Goal: Task Accomplishment & Management: Use online tool/utility

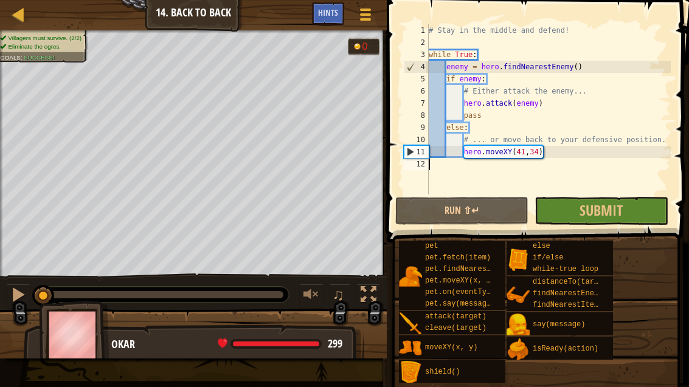
click at [20, 18] on div at bounding box center [18, 14] width 15 height 15
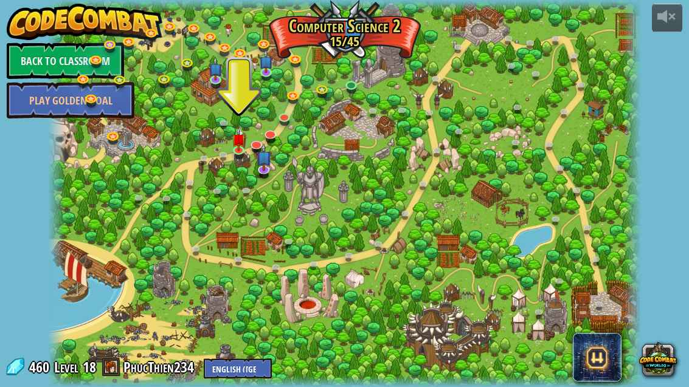
click at [239, 137] on img at bounding box center [239, 140] width 14 height 24
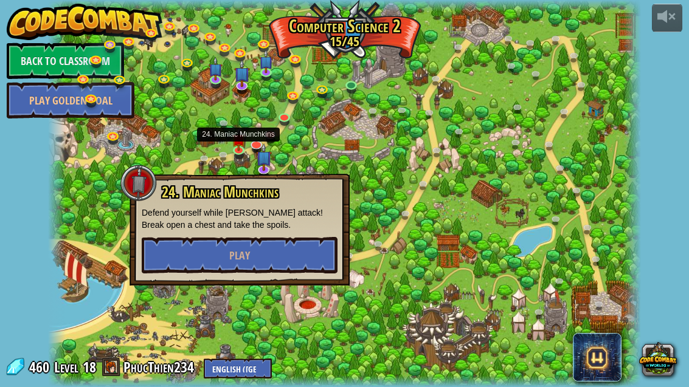
click at [285, 253] on button "Play" at bounding box center [240, 255] width 196 height 36
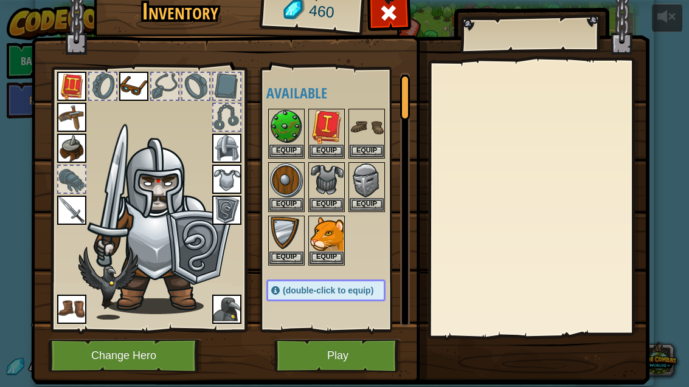
click at [376, 362] on button "Play" at bounding box center [337, 355] width 127 height 33
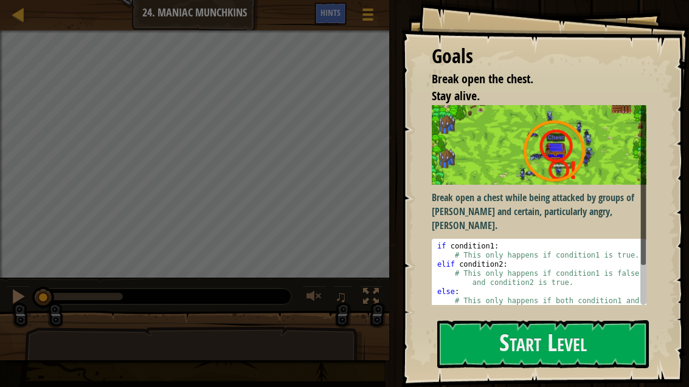
click at [505, 352] on button "Start Level" at bounding box center [542, 344] width 211 height 48
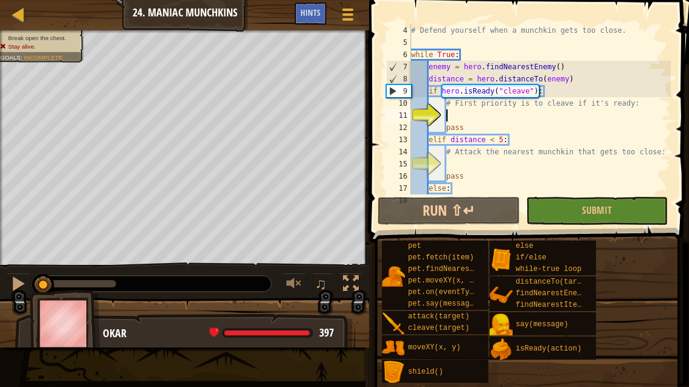
scroll to position [36, 0]
click at [485, 222] on button "Run ⇧↵" at bounding box center [448, 211] width 142 height 28
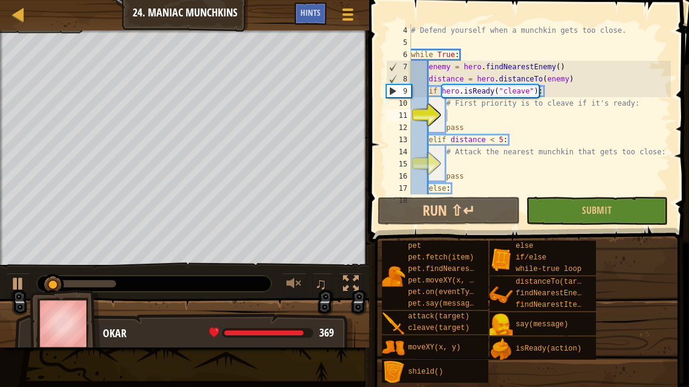
click at [610, 210] on span "Submit" at bounding box center [597, 210] width 30 height 13
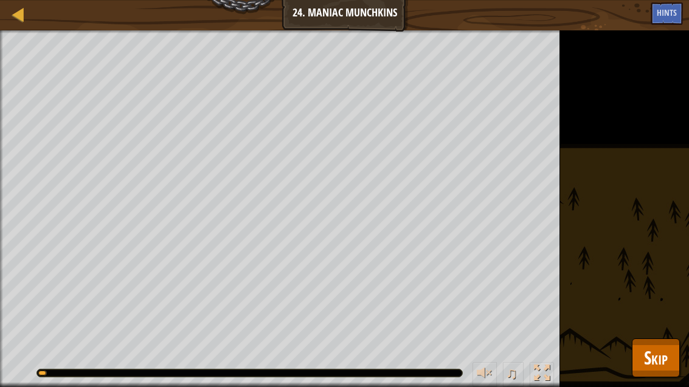
click at [662, 352] on span "Skip" at bounding box center [656, 357] width 24 height 25
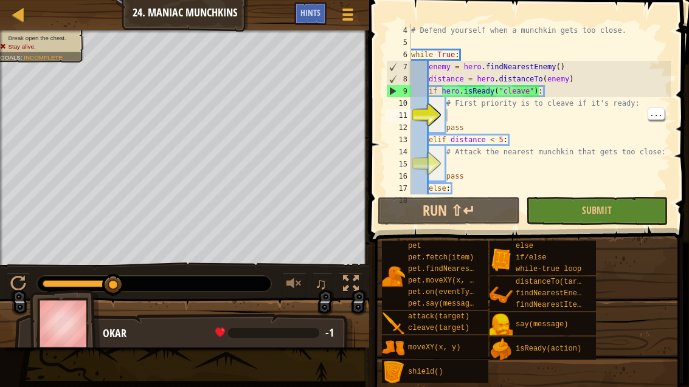
click at [494, 118] on div "# Defend yourself when a munchkin gets too close. while True : enemy = hero . f…" at bounding box center [539, 121] width 262 height 194
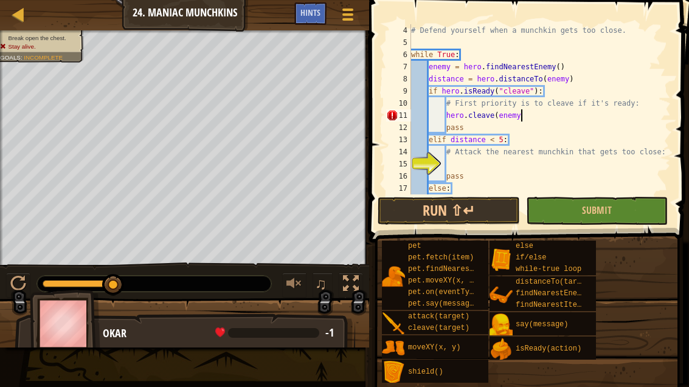
scroll to position [13, 91]
click at [605, 213] on span "Submit" at bounding box center [597, 210] width 30 height 13
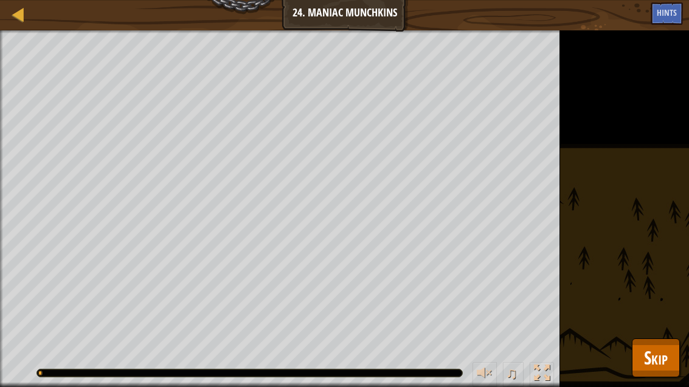
click at [656, 346] on span "Skip" at bounding box center [656, 357] width 24 height 25
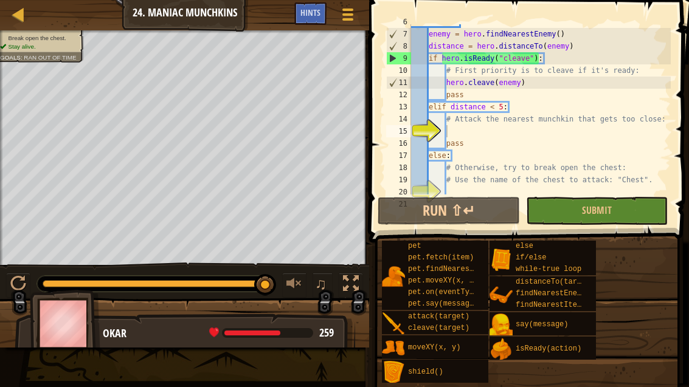
scroll to position [72, 0]
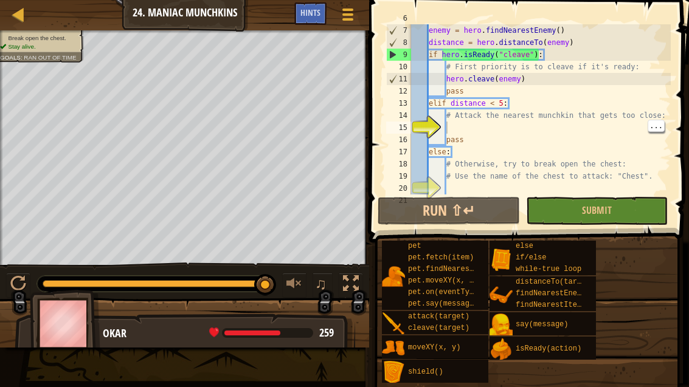
click at [476, 130] on div "while True : enemy = hero . findNearestEnemy ( ) distance = hero . distanceTo (…" at bounding box center [539, 109] width 262 height 194
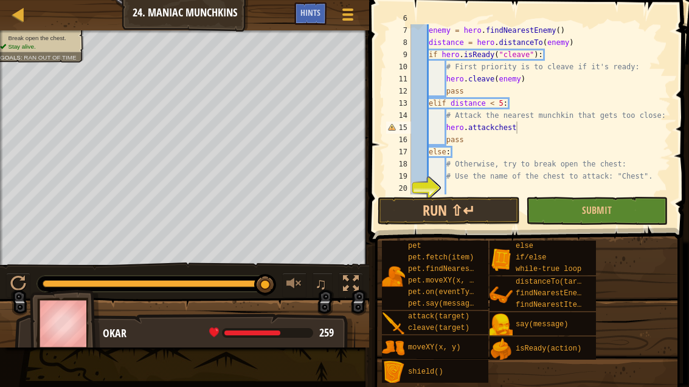
scroll to position [13, 36]
click at [529, 123] on div "while True : enemy = hero . findNearestEnemy ( ) distance = hero . distanceTo (…" at bounding box center [539, 109] width 262 height 194
click at [537, 117] on div "while True : enemy = hero . findNearestEnemy ( ) distance = hero . distanceTo (…" at bounding box center [539, 109] width 262 height 194
click at [530, 126] on div "while True : enemy = hero . findNearestEnemy ( ) distance = hero . distanceTo (…" at bounding box center [539, 109] width 262 height 194
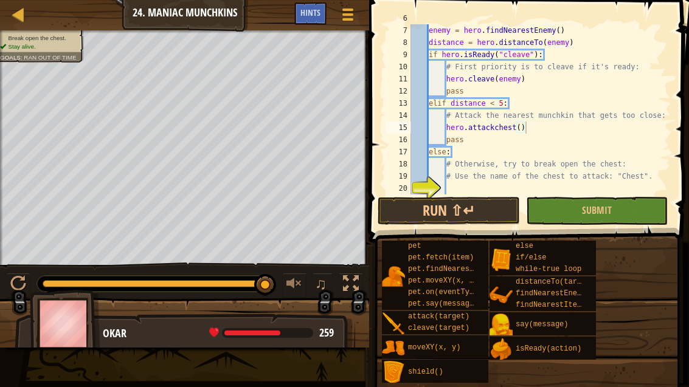
click at [493, 207] on button "Run ⇧↵" at bounding box center [448, 211] width 142 height 28
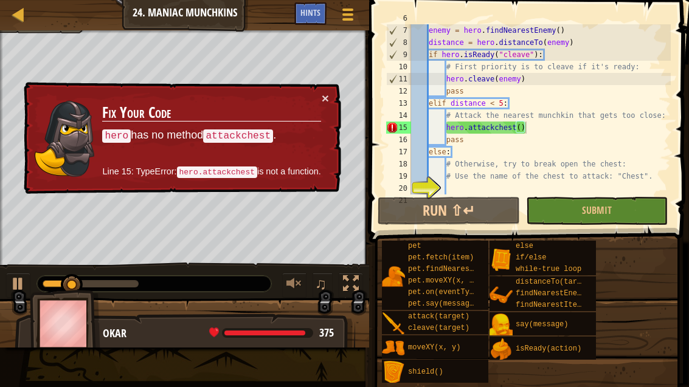
click at [332, 89] on div "× Fix Your Code hero has no method attackchest . Line 15: TypeError: hero.attac…" at bounding box center [181, 138] width 320 height 112
click at [326, 93] on button "×" at bounding box center [324, 98] width 7 height 13
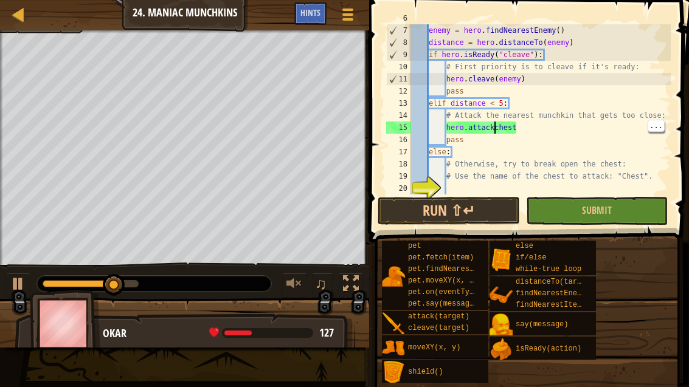
click at [493, 125] on div "while True : enemy = hero . findNearestEnemy ( ) distance = hero . distanceTo (…" at bounding box center [539, 109] width 262 height 194
click at [489, 211] on button "Run ⇧↵" at bounding box center [448, 211] width 142 height 28
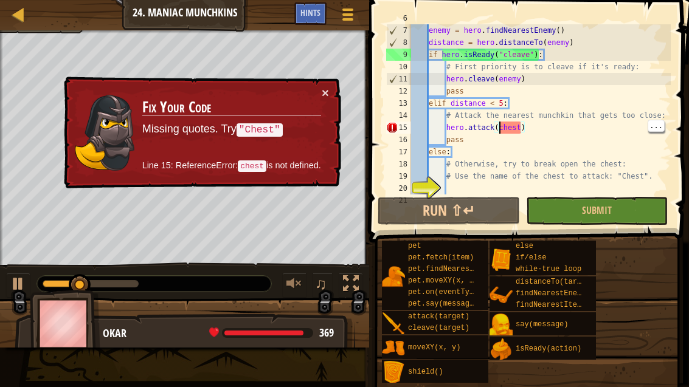
click at [498, 123] on div "while True : enemy = hero . findNearestEnemy ( ) distance = hero . distanceTo (…" at bounding box center [539, 109] width 262 height 194
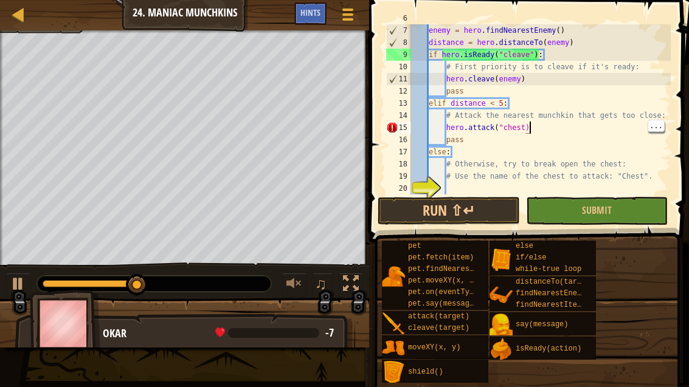
click at [531, 122] on div "while True : enemy = hero . findNearestEnemy ( ) distance = hero . distanceTo (…" at bounding box center [539, 109] width 262 height 194
click at [521, 123] on div "while True : enemy = hero . findNearestEnemy ( ) distance = hero . distanceTo (…" at bounding box center [539, 109] width 262 height 194
click at [532, 125] on div "while True : enemy = hero . findNearestEnemy ( ) distance = hero . distanceTo (…" at bounding box center [539, 109] width 262 height 194
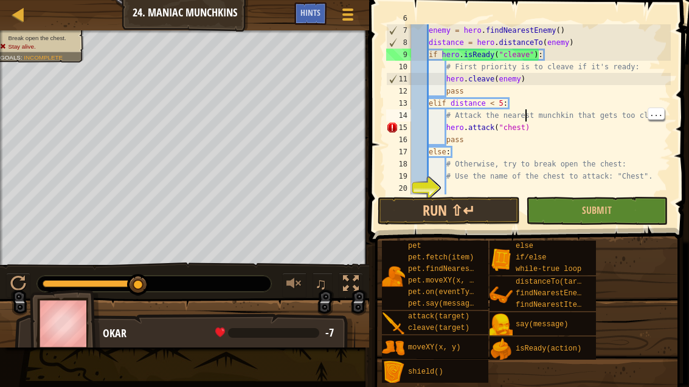
click at [525, 122] on div "while True : enemy = hero . findNearestEnemy ( ) distance = hero . distanceTo (…" at bounding box center [539, 109] width 262 height 194
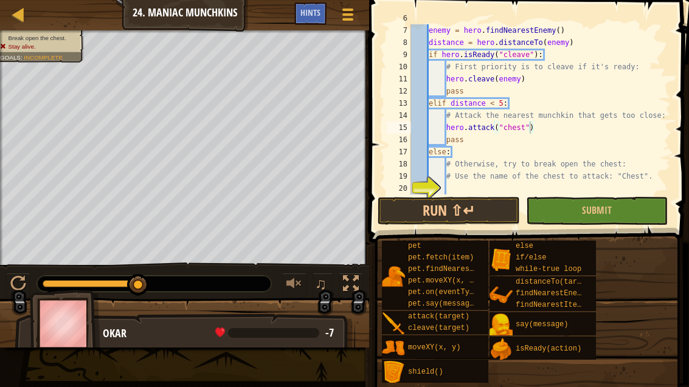
click at [503, 211] on button "Run ⇧↵" at bounding box center [448, 211] width 142 height 28
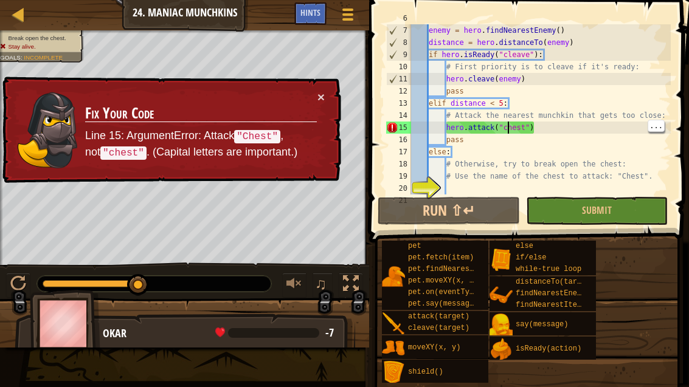
click at [509, 126] on div "while True : enemy = hero . findNearestEnemy ( ) distance = hero . distanceTo (…" at bounding box center [539, 109] width 262 height 194
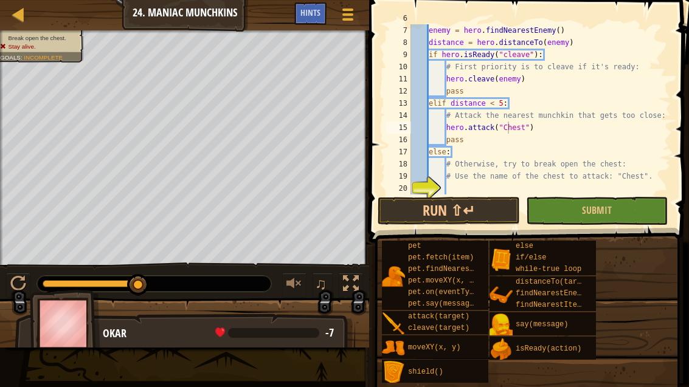
type textarea "abcde fg"
click at [498, 219] on button "Run ⇧↵" at bounding box center [448, 211] width 142 height 28
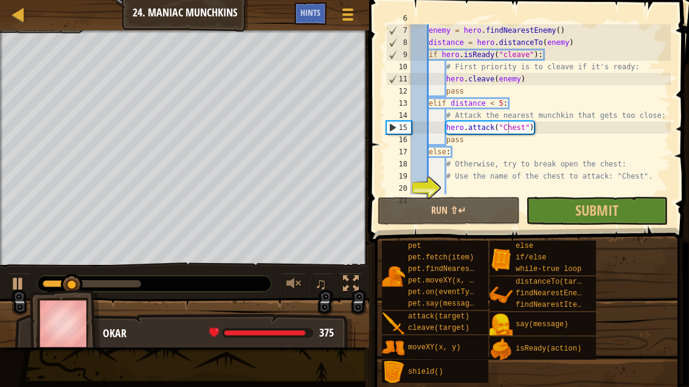
click at [586, 206] on span "Submit" at bounding box center [596, 210] width 43 height 19
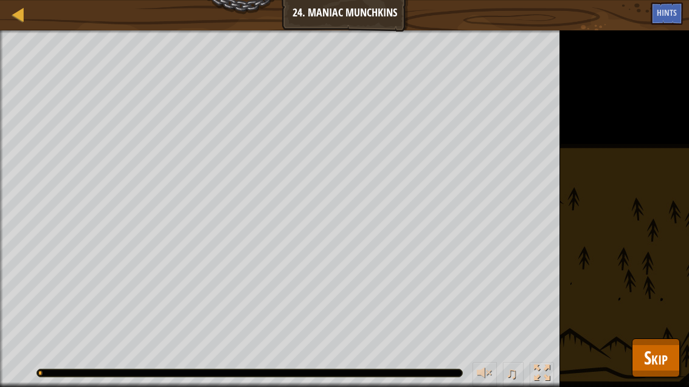
click at [659, 352] on span "Skip" at bounding box center [656, 357] width 24 height 25
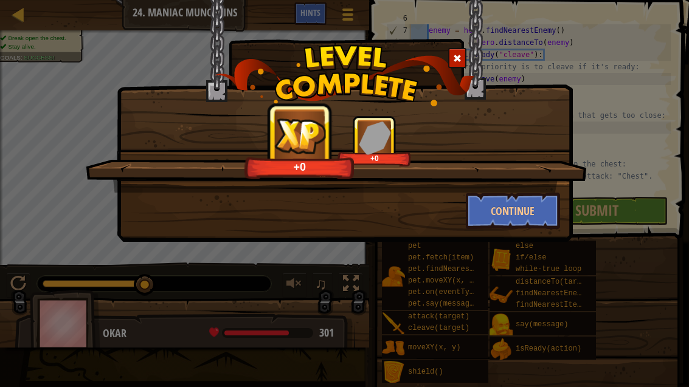
click at [521, 205] on button "Continue" at bounding box center [512, 211] width 94 height 36
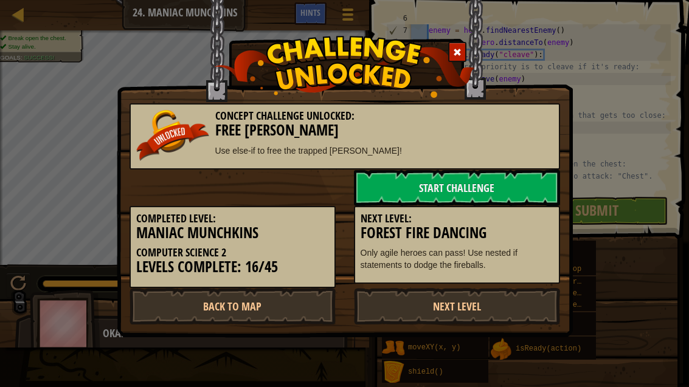
click at [486, 291] on link "Next Level" at bounding box center [457, 306] width 206 height 36
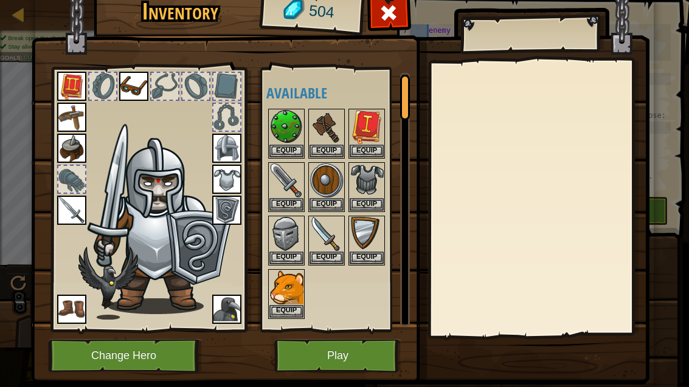
click at [393, 11] on span at bounding box center [388, 12] width 19 height 19
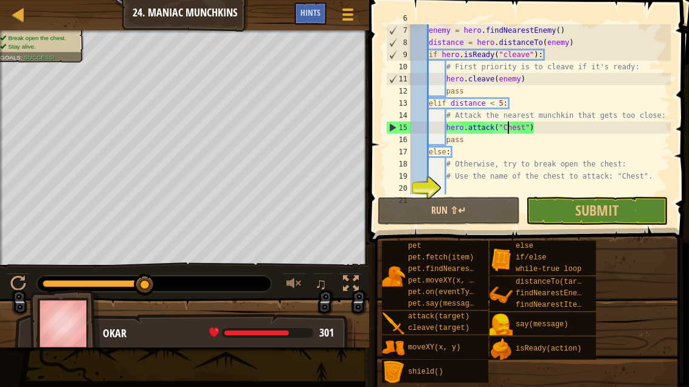
click at [18, 7] on div at bounding box center [18, 14] width 15 height 15
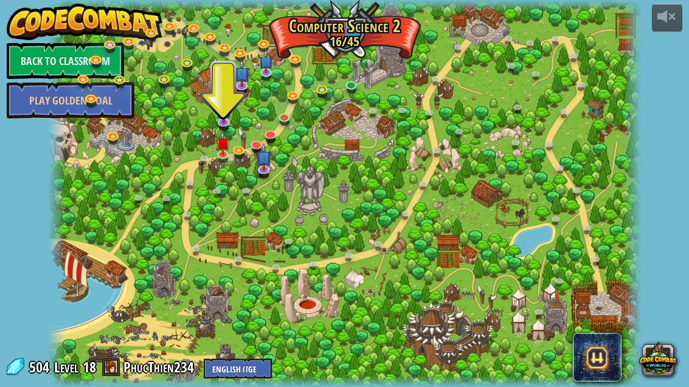
click at [224, 149] on img at bounding box center [223, 143] width 14 height 24
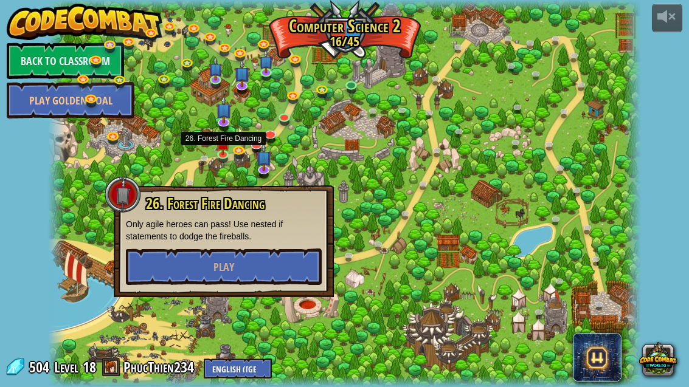
click at [290, 276] on button "Play" at bounding box center [224, 267] width 196 height 36
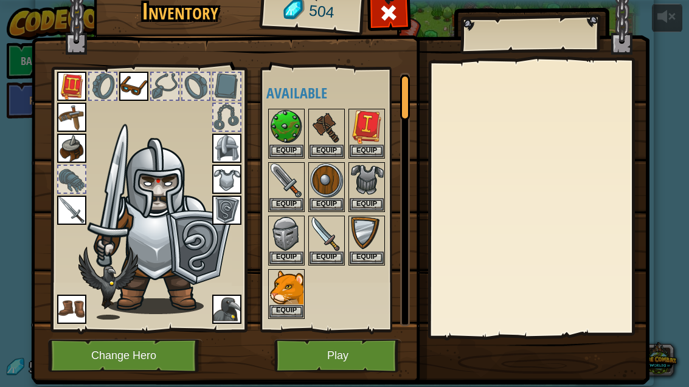
click at [374, 335] on img at bounding box center [340, 163] width 618 height 441
click at [340, 352] on button "Play" at bounding box center [337, 355] width 127 height 33
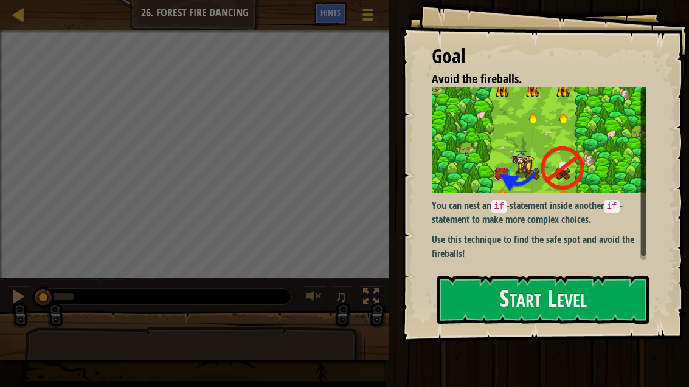
click at [586, 311] on button "Start Level" at bounding box center [542, 300] width 211 height 48
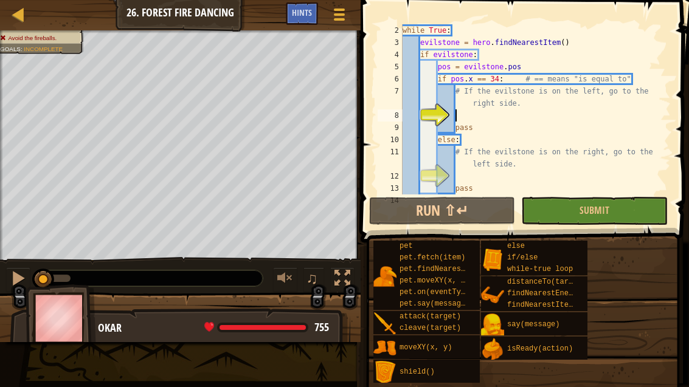
scroll to position [24, 0]
click at [492, 215] on button "Run ⇧↵" at bounding box center [442, 211] width 146 height 28
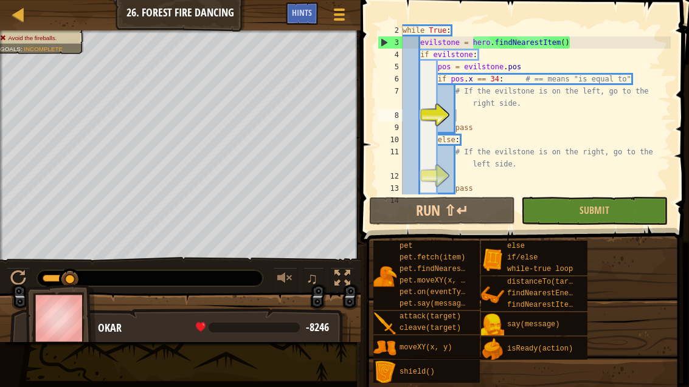
click at [588, 215] on span "Submit" at bounding box center [594, 210] width 30 height 13
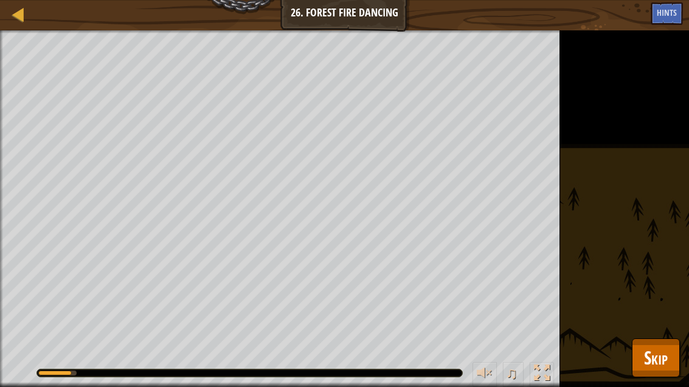
click at [665, 347] on span "Skip" at bounding box center [656, 357] width 24 height 25
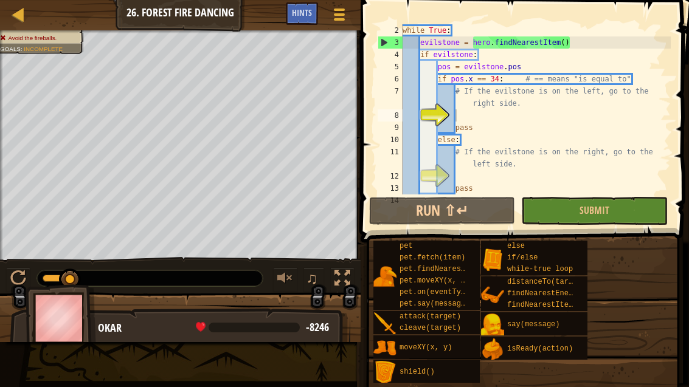
click at [483, 222] on button "Run ⇧↵" at bounding box center [442, 211] width 146 height 28
click at [436, 202] on button "Run ⇧↵" at bounding box center [442, 211] width 146 height 28
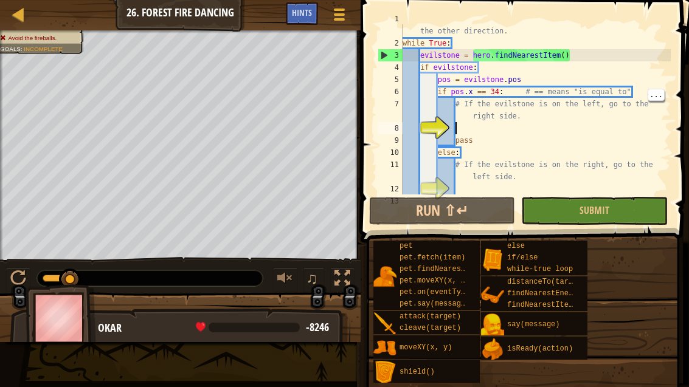
scroll to position [7, 0]
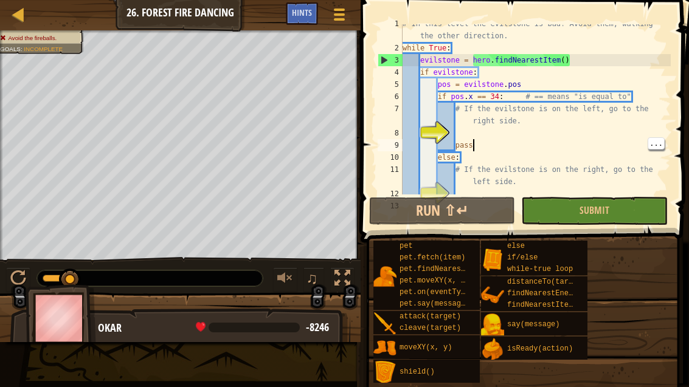
click at [481, 139] on div "# In this level the evilstone is bad! Avoid them, walking the other direction. …" at bounding box center [535, 121] width 270 height 207
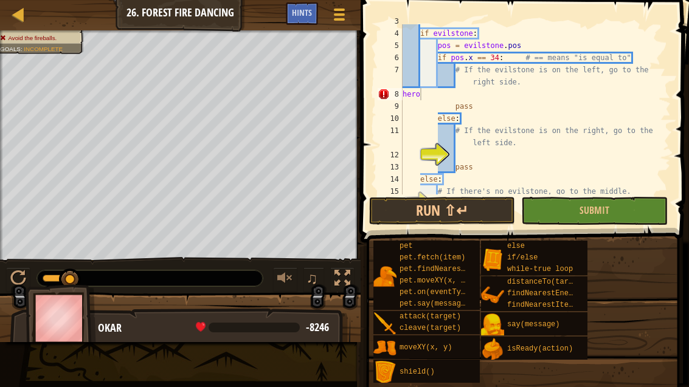
scroll to position [45, 0]
click at [440, 95] on div "evilstone = hero . findNearestItem ( ) if evilstone : pos = evilstone . pos if …" at bounding box center [535, 112] width 270 height 194
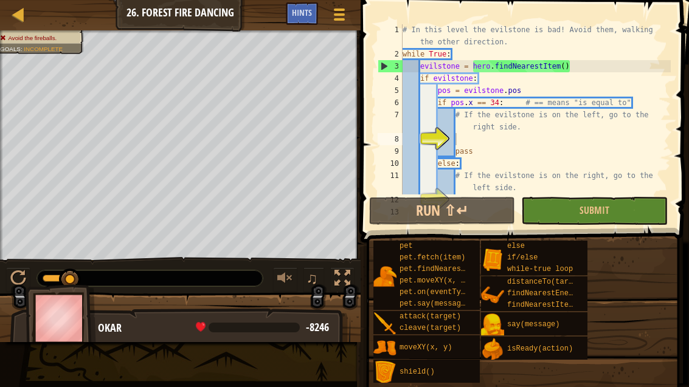
scroll to position [2, 0]
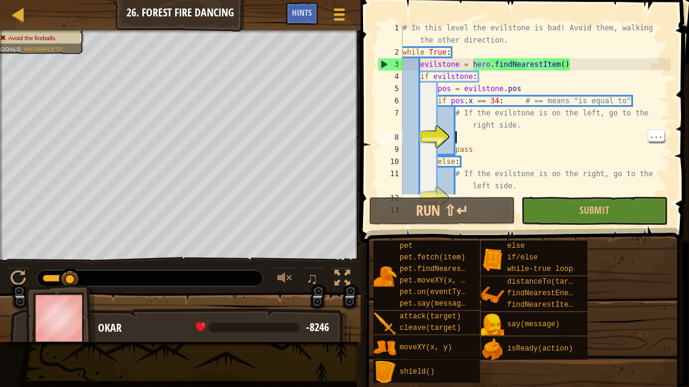
click at [472, 137] on div "# In this level the evilstone is bad! Avoid them, walking the other direction. …" at bounding box center [535, 125] width 270 height 207
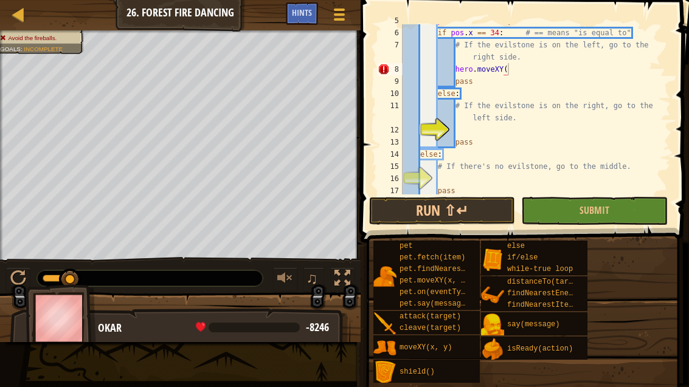
scroll to position [13, 36]
click at [527, 67] on div "pos = evilstone . pos if pos . x == 34 : # == means "is equal to" # If the evil…" at bounding box center [535, 112] width 270 height 194
click at [475, 218] on button "Run ⇧↵" at bounding box center [442, 211] width 146 height 28
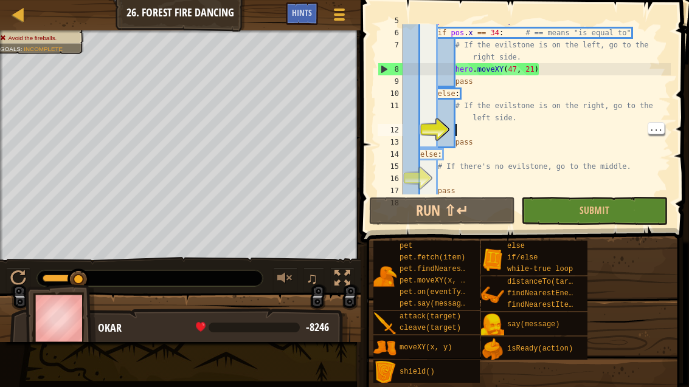
click at [510, 130] on div "pos = evilstone . pos if pos . x == 34 : # == means "is equal to" # If the evil…" at bounding box center [535, 112] width 270 height 194
click at [476, 129] on div "pos = evilstone . pos if pos . x == 34 : # == means "is equal to" # If the evil…" at bounding box center [535, 112] width 270 height 194
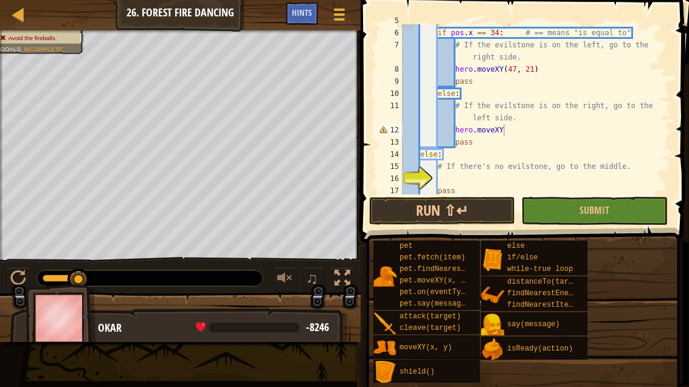
scroll to position [13, 36]
click at [522, 128] on div "pos = evilstone . pos if pos . x == 34 : # == means "is equal to" # If the evil…" at bounding box center [535, 112] width 270 height 194
click at [521, 122] on div "pos = evilstone . pos if pos . x == 34 : # == means "is equal to" # If the evil…" at bounding box center [535, 112] width 270 height 194
click at [520, 126] on div "pos = evilstone . pos if pos . x == 34 : # == means "is equal to" # If the evil…" at bounding box center [535, 112] width 270 height 194
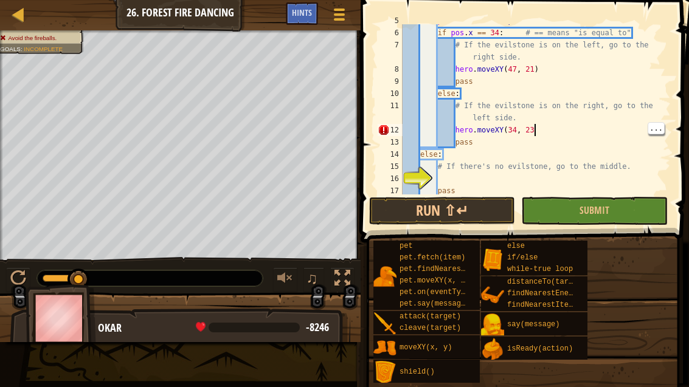
click at [554, 129] on div "pos = evilstone . pos if pos . x == 34 : # == means "is equal to" # If the evil…" at bounding box center [535, 112] width 270 height 194
type textarea "abcde fg"
click at [492, 209] on button "Run ⇧↵" at bounding box center [442, 211] width 146 height 28
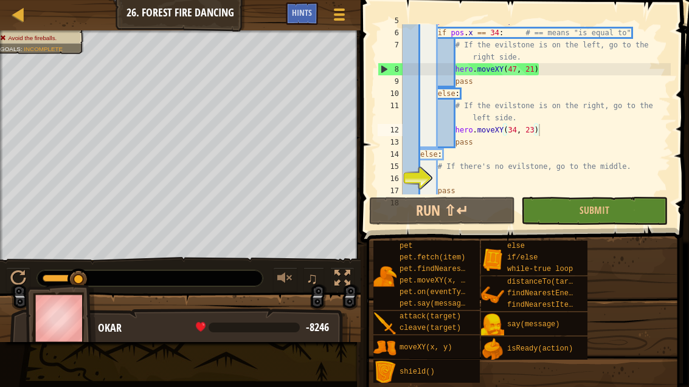
click at [487, 206] on button "Run ⇧↵" at bounding box center [442, 211] width 146 height 28
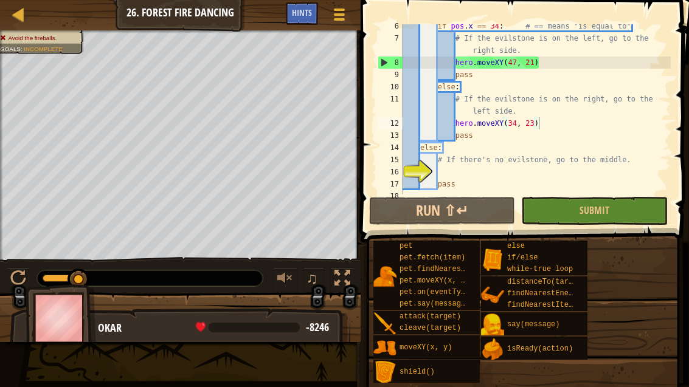
scroll to position [78, 0]
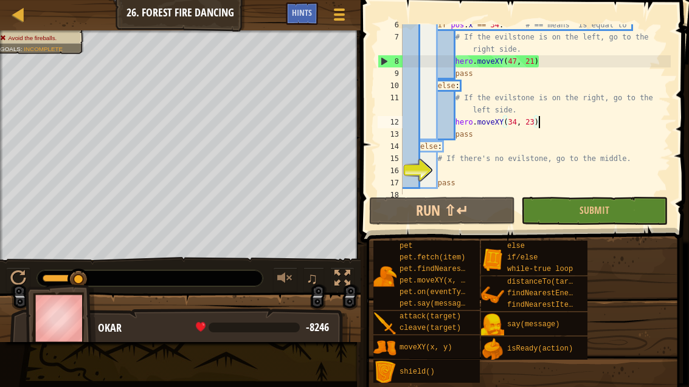
click at [497, 205] on button "Run ⇧↵" at bounding box center [442, 211] width 146 height 28
click at [301, 13] on span "Hints" at bounding box center [302, 13] width 20 height 12
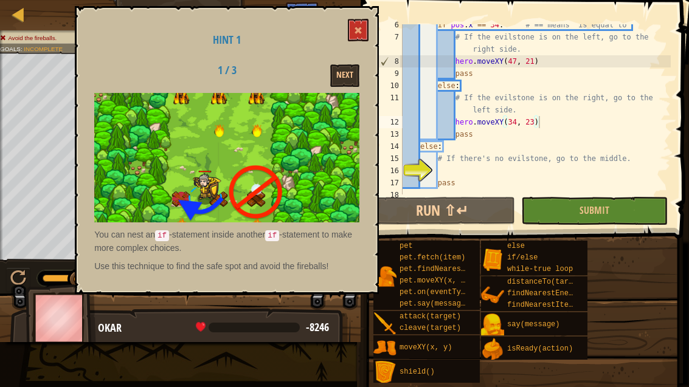
click at [362, 25] on button at bounding box center [358, 30] width 21 height 22
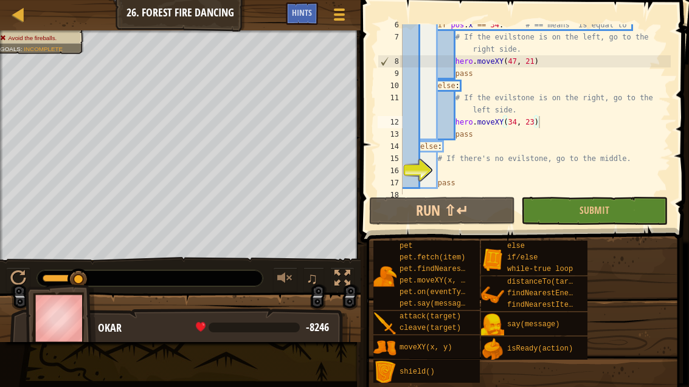
click at [22, 18] on div at bounding box center [18, 14] width 15 height 15
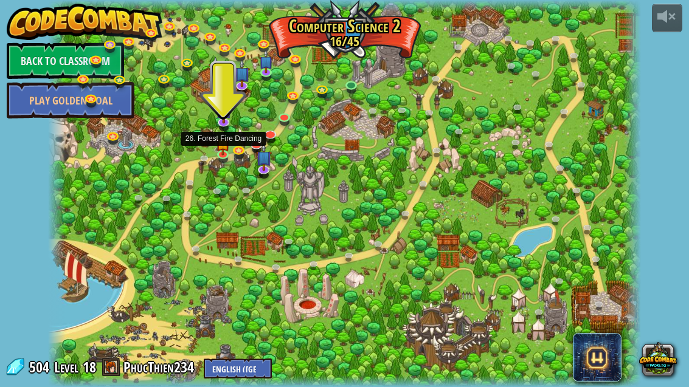
click at [222, 153] on img at bounding box center [223, 143] width 14 height 24
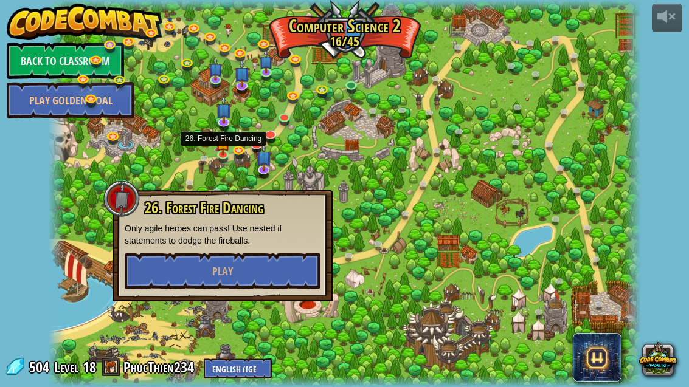
click at [259, 282] on button "Play" at bounding box center [223, 271] width 196 height 36
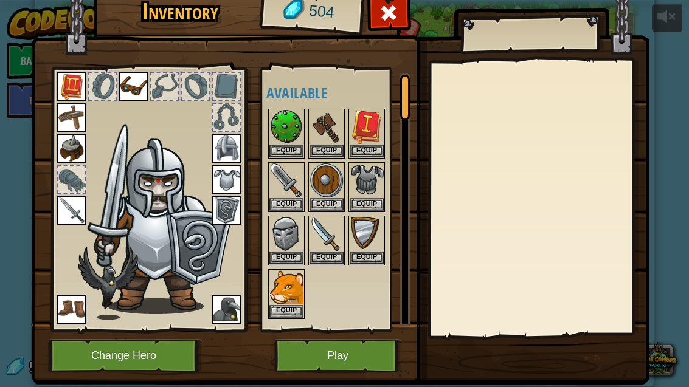
click at [380, 352] on button "Play" at bounding box center [337, 355] width 127 height 33
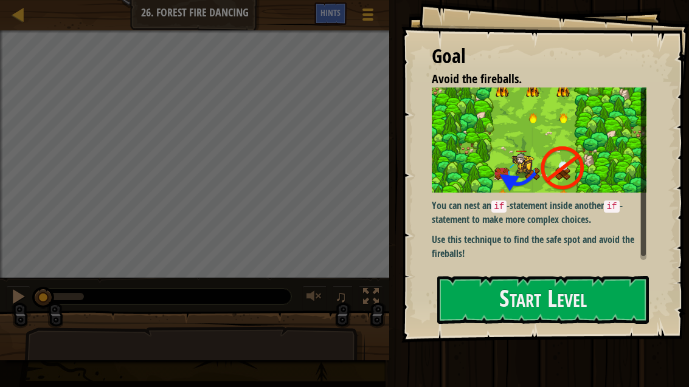
click at [546, 276] on button "Start Level" at bounding box center [542, 300] width 211 height 48
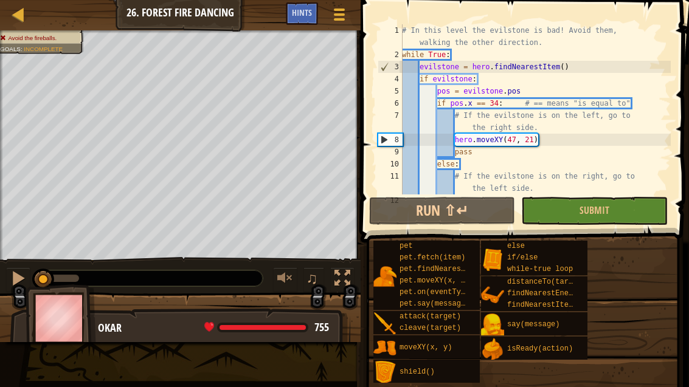
scroll to position [85, 0]
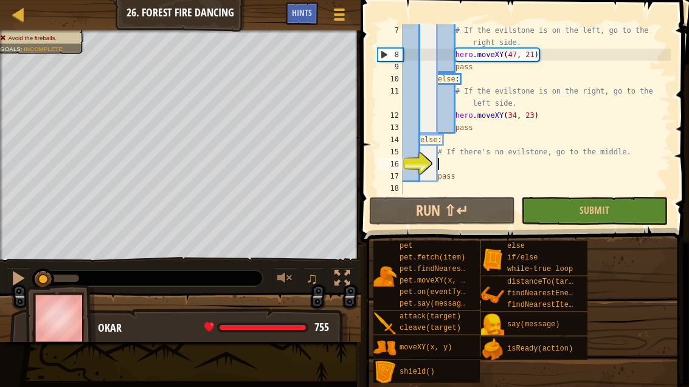
click at [486, 209] on button "Run ⇧↵" at bounding box center [442, 211] width 146 height 28
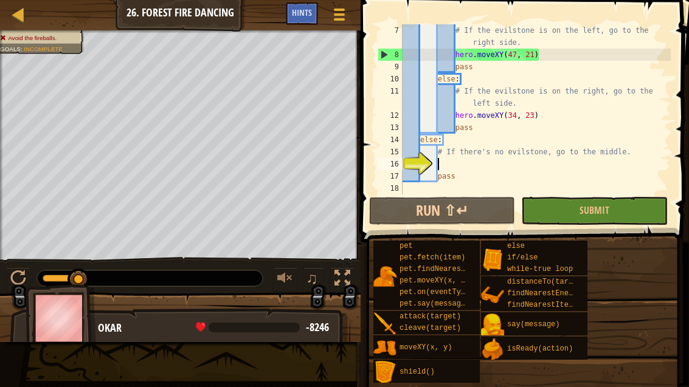
click at [304, 19] on div "Hints" at bounding box center [302, 13] width 32 height 22
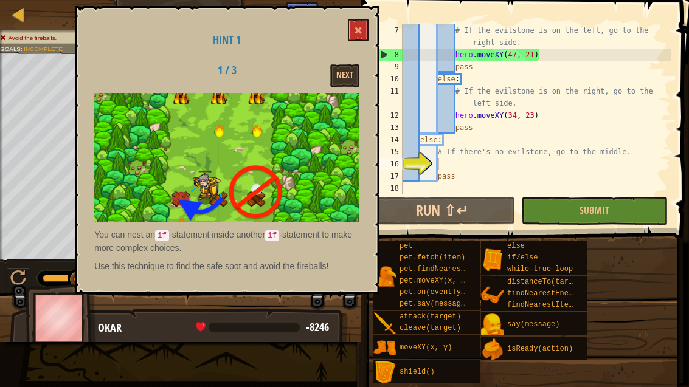
click at [357, 32] on span at bounding box center [358, 30] width 9 height 9
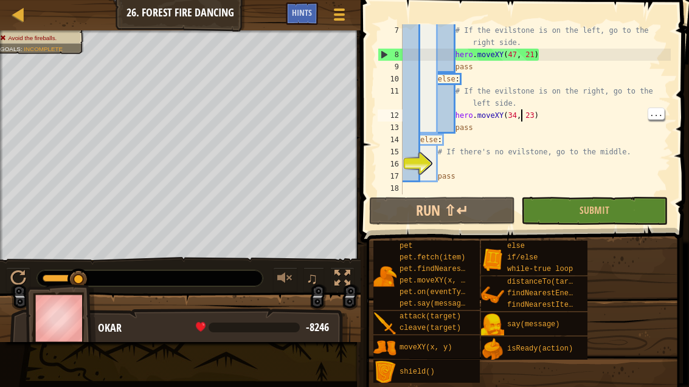
click at [520, 114] on div "# If the evilstone is on the left, go to the right side. hero . moveXY ( 47 , 2…" at bounding box center [535, 127] width 270 height 207
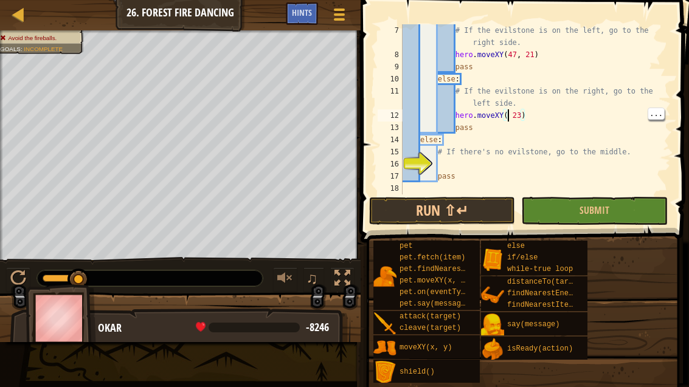
click at [510, 118] on div "# If the evilstone is on the left, go to the right side. hero . moveXY ( 47 , 2…" at bounding box center [535, 127] width 270 height 207
click at [507, 115] on div "# If the evilstone is on the left, go to the right side. hero . moveXY ( 47 , 2…" at bounding box center [535, 127] width 270 height 207
type textarea "abcde fg"
click at [481, 205] on button "Run ⇧↵" at bounding box center [442, 211] width 146 height 28
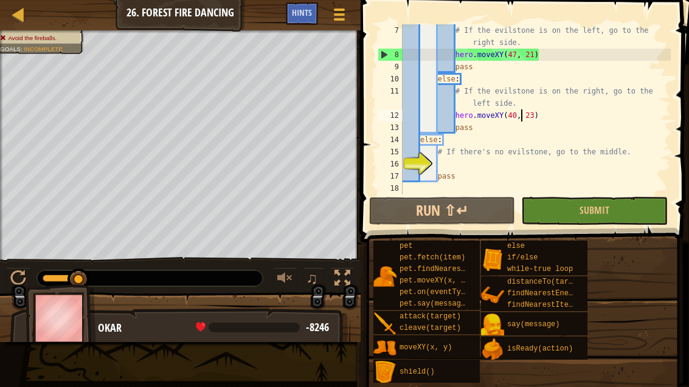
click at [314, 14] on div "Hints" at bounding box center [302, 13] width 32 height 22
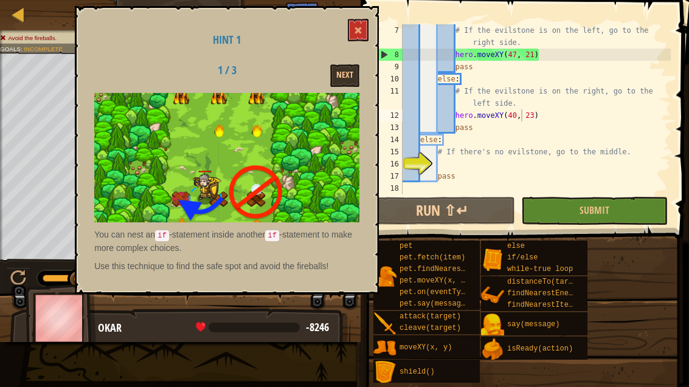
click at [349, 74] on button "Next" at bounding box center [344, 75] width 29 height 22
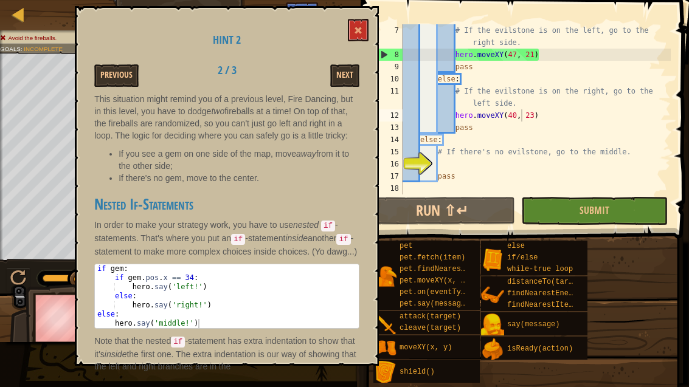
click at [355, 31] on span at bounding box center [358, 30] width 9 height 9
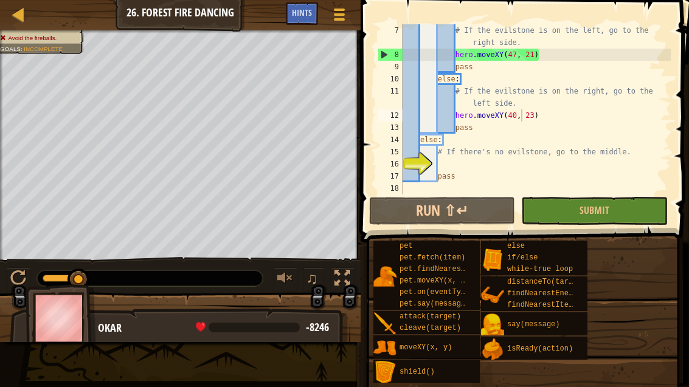
click at [21, 22] on div at bounding box center [18, 14] width 15 height 15
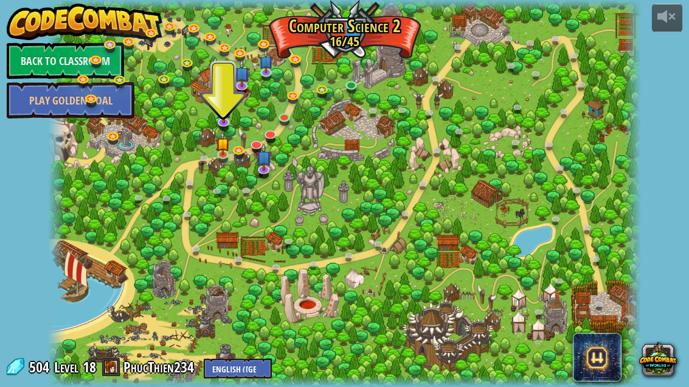
click at [223, 156] on link at bounding box center [225, 156] width 24 height 18
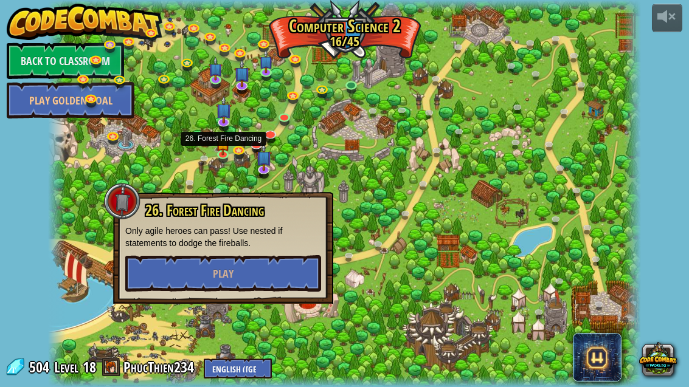
click at [235, 283] on button "Play" at bounding box center [223, 273] width 196 height 36
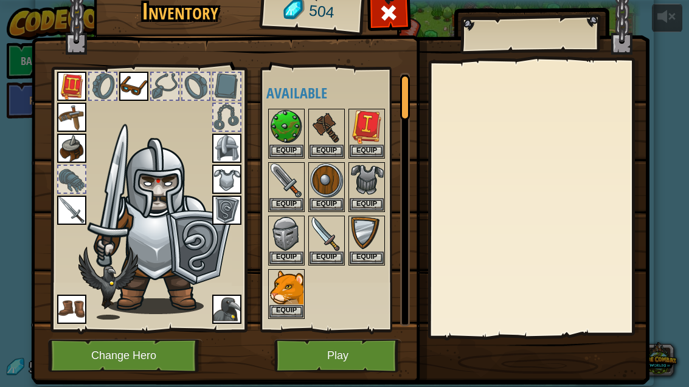
click at [342, 341] on button "Play" at bounding box center [337, 355] width 127 height 33
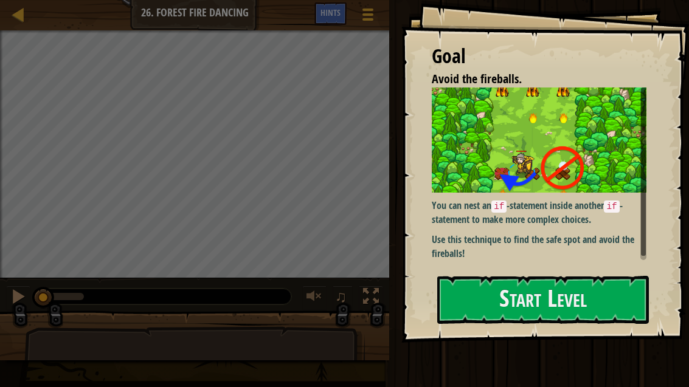
click at [580, 321] on button "Start Level" at bounding box center [542, 300] width 211 height 48
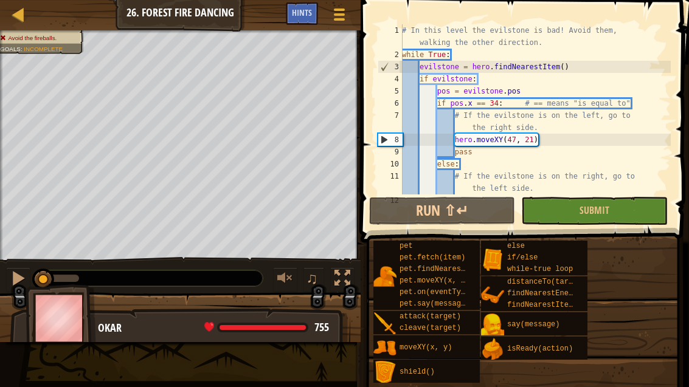
scroll to position [85, 0]
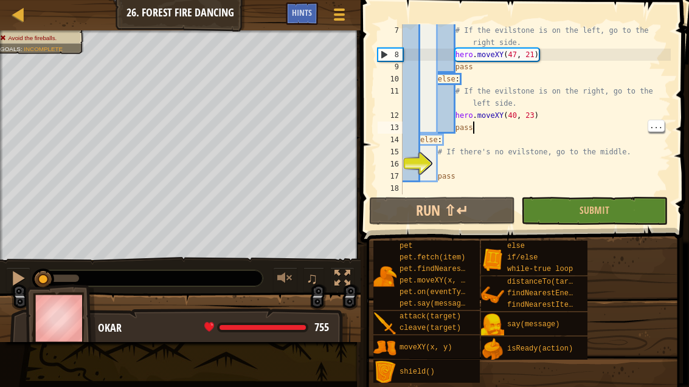
click at [530, 114] on div "# If the evilstone is on the left, go to the right side. hero . moveXY ( 47 , 2…" at bounding box center [535, 127] width 270 height 207
click at [535, 112] on div "# If the evilstone is on the left, go to the right side. hero . moveXY ( 47 , 2…" at bounding box center [535, 127] width 270 height 207
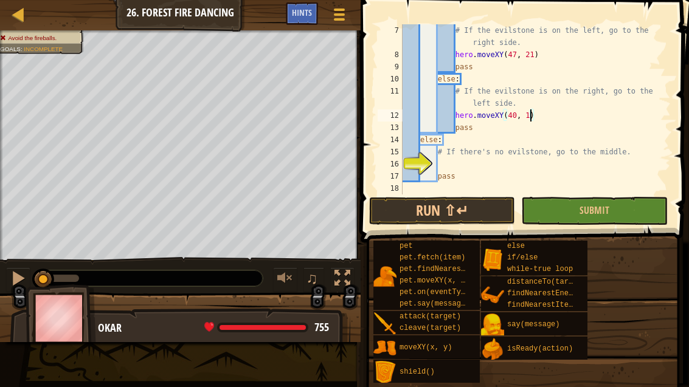
scroll to position [13, 21]
type textarea "abcde fg"
click at [481, 211] on button "Run ⇧↵" at bounding box center [442, 211] width 146 height 28
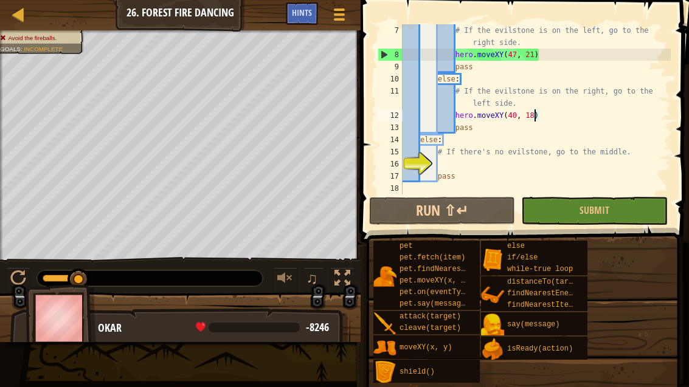
click at [25, 15] on div at bounding box center [18, 14] width 15 height 15
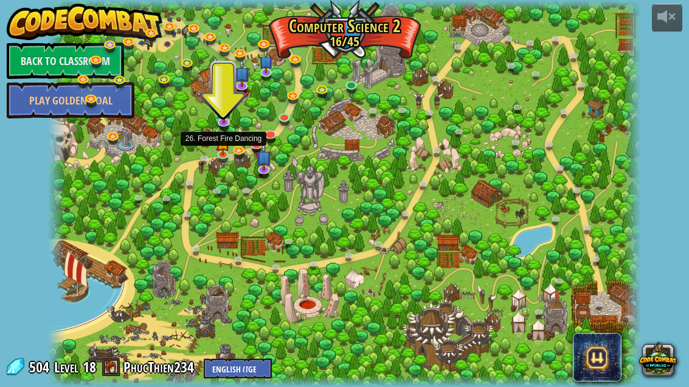
click at [226, 149] on img at bounding box center [223, 143] width 14 height 24
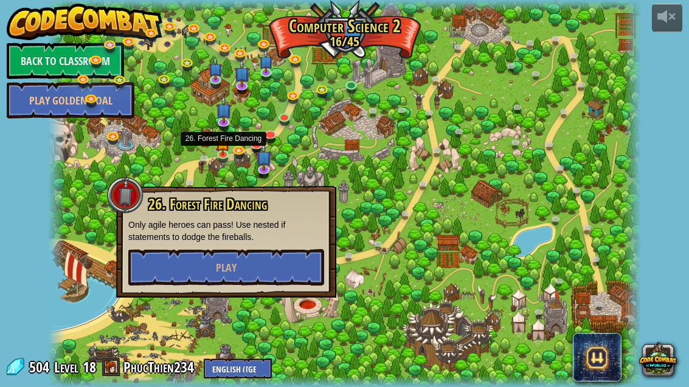
click at [258, 272] on button "Play" at bounding box center [226, 267] width 196 height 36
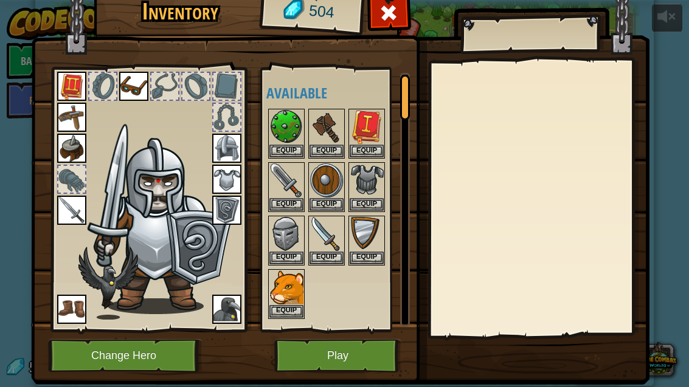
click at [219, 318] on img at bounding box center [226, 309] width 29 height 29
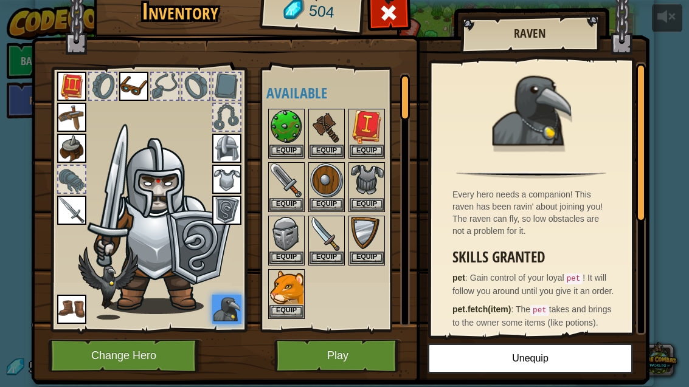
click at [184, 229] on img at bounding box center [162, 225] width 149 height 177
click at [155, 363] on button "Change Hero" at bounding box center [125, 355] width 154 height 33
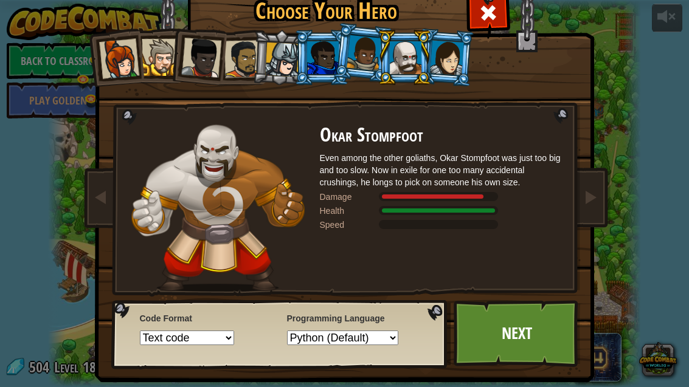
click at [462, 56] on div at bounding box center [447, 57] width 34 height 35
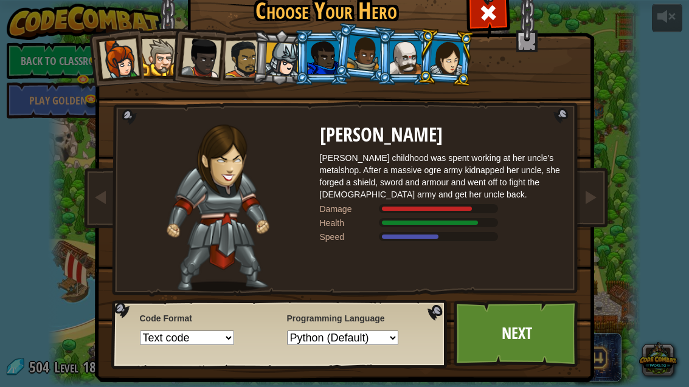
click at [329, 43] on div at bounding box center [323, 57] width 32 height 33
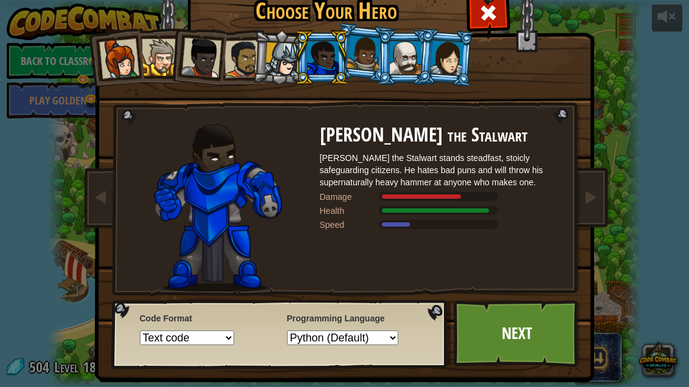
click at [397, 54] on div at bounding box center [406, 57] width 32 height 33
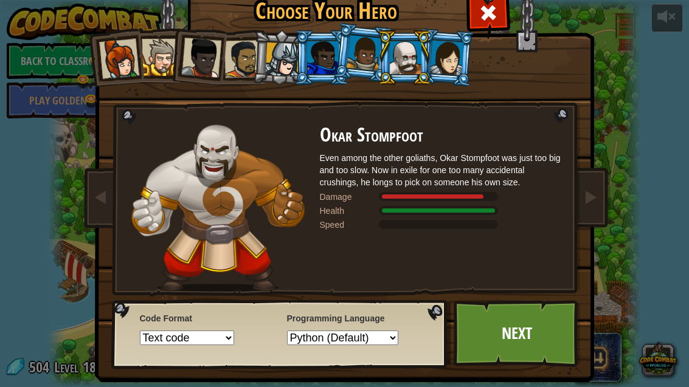
click at [357, 52] on div at bounding box center [363, 53] width 35 height 36
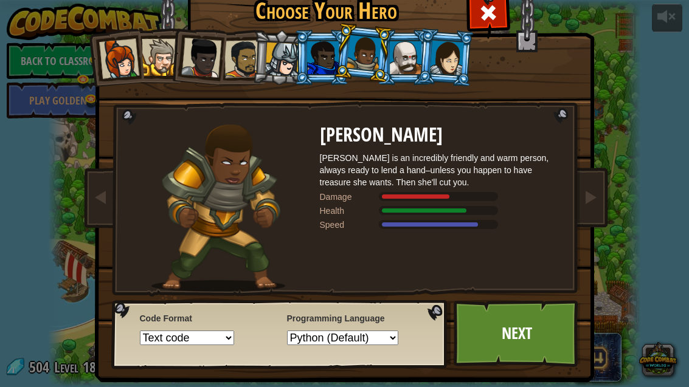
click at [535, 332] on link "Next" at bounding box center [516, 333] width 127 height 67
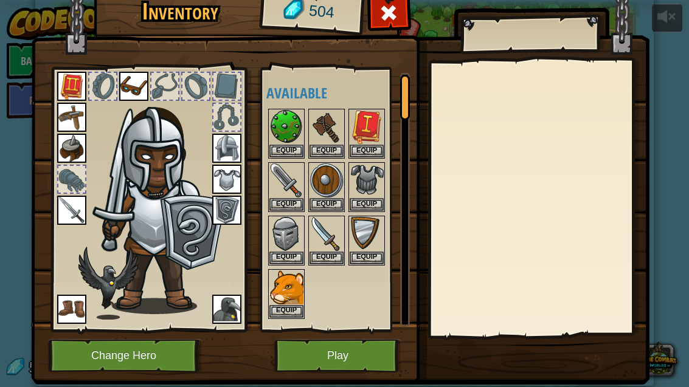
click at [380, 348] on button "Play" at bounding box center [337, 355] width 127 height 33
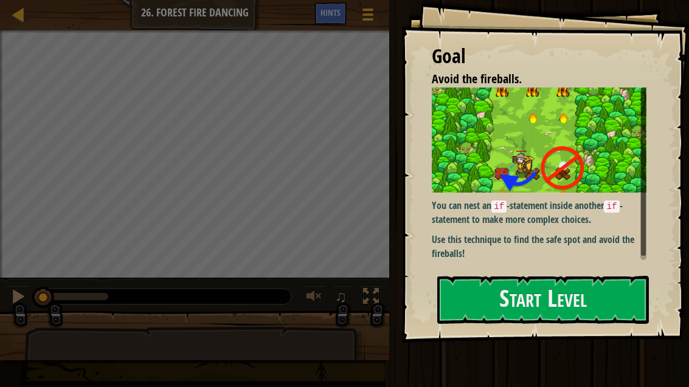
click at [560, 276] on button "Start Level" at bounding box center [542, 300] width 211 height 48
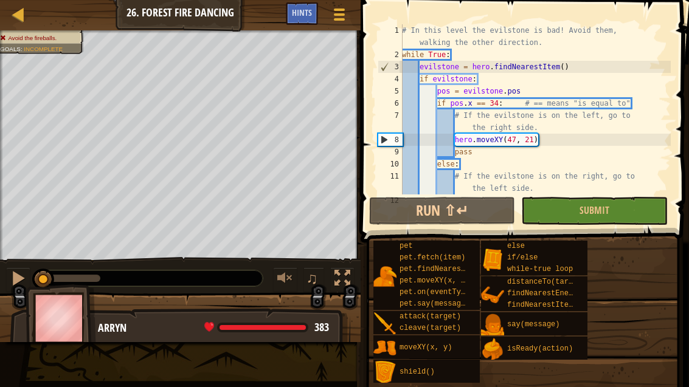
click at [603, 211] on span "Submit" at bounding box center [594, 210] width 30 height 13
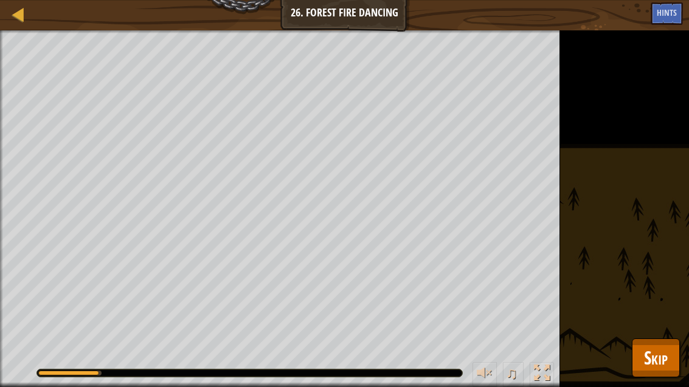
click at [649, 345] on span "Skip" at bounding box center [656, 357] width 24 height 25
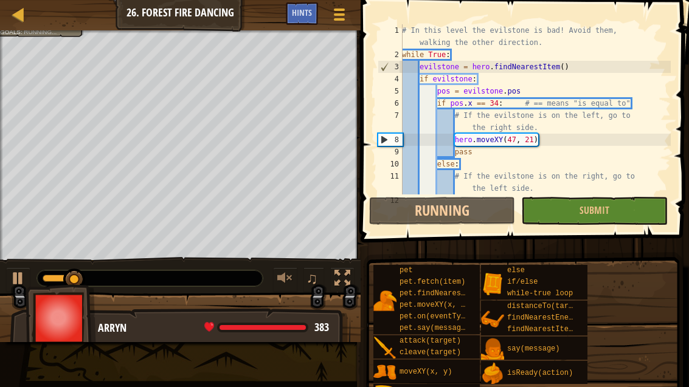
scroll to position [61, 0]
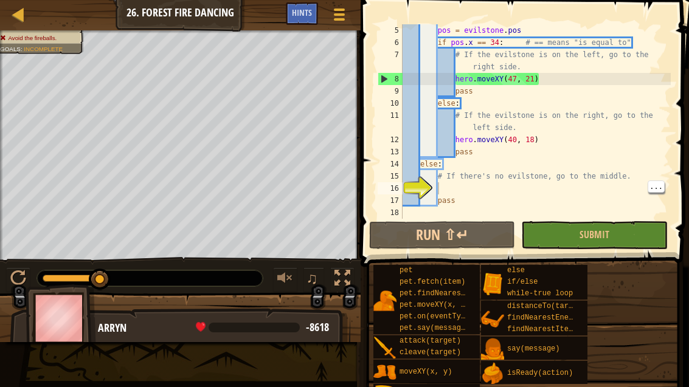
click at [480, 188] on div "pos = evilstone . pos if pos . x == 34 : # == means "is equal to" # If the evil…" at bounding box center [535, 133] width 270 height 219
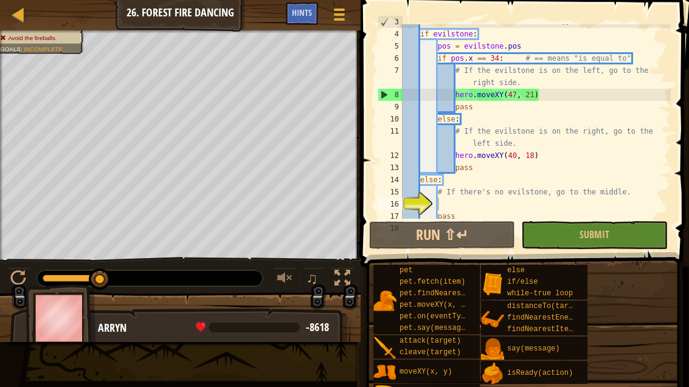
scroll to position [45, 0]
click at [467, 119] on div "evilstone = hero . findNearestItem ( ) if evilstone : pos = evilstone . pos if …" at bounding box center [535, 125] width 270 height 219
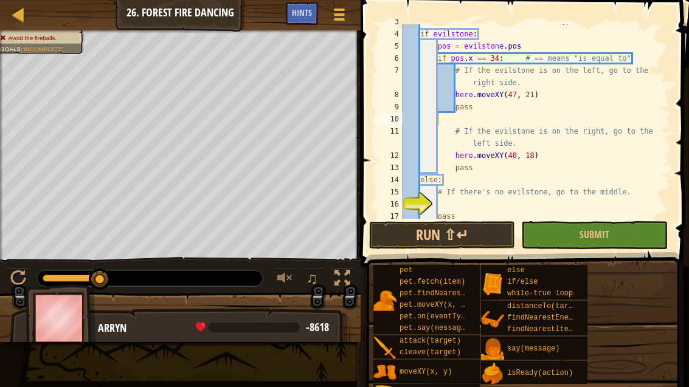
click at [436, 239] on button "Run ⇧↵" at bounding box center [442, 235] width 146 height 28
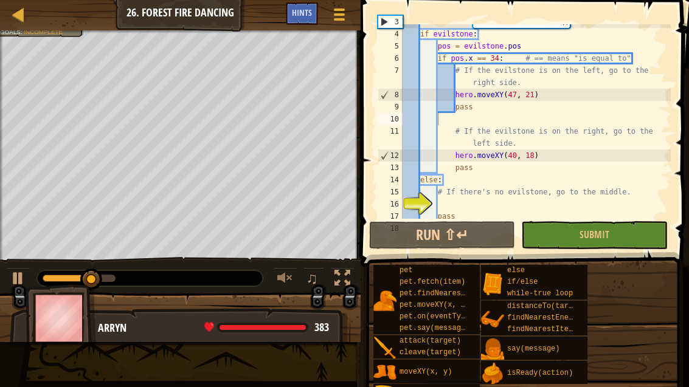
click at [616, 230] on button "Submit" at bounding box center [594, 235] width 146 height 28
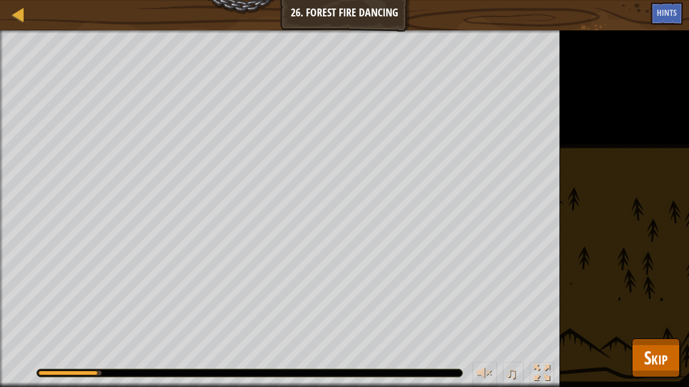
click at [656, 360] on span "Skip" at bounding box center [656, 357] width 24 height 25
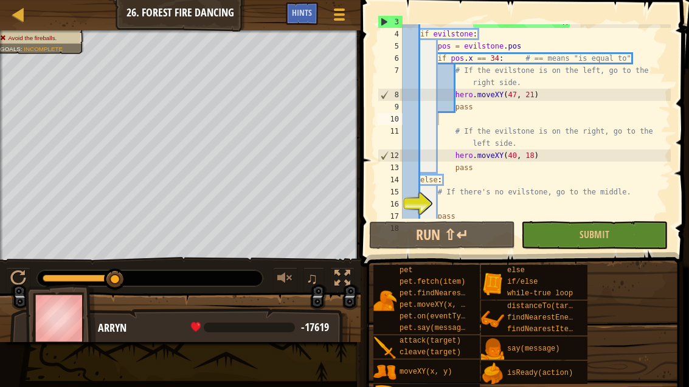
click at [466, 228] on button "Run ⇧↵" at bounding box center [442, 235] width 146 height 28
click at [586, 227] on button "Submit" at bounding box center [594, 235] width 146 height 28
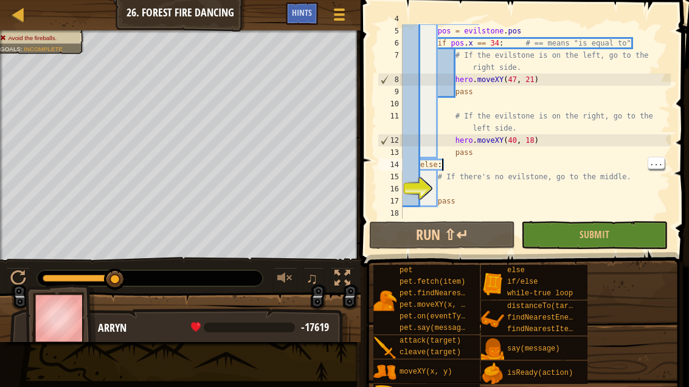
click at [461, 165] on div "if evilstone : pos = evilstone . pos if pos . x == 34 : # == means "is equal to…" at bounding box center [535, 122] width 270 height 219
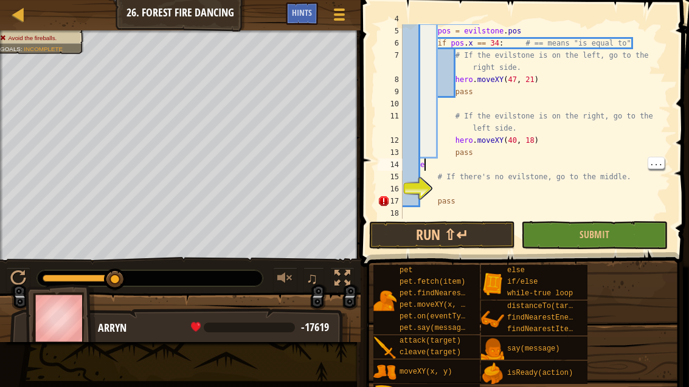
click at [453, 166] on div "if evilstone : pos = evilstone . pos if pos . x == 34 : # == means "is equal to…" at bounding box center [535, 122] width 270 height 219
click at [498, 157] on div "if evilstone : pos = evilstone . pos if pos . x == 34 : # == means "is equal to…" at bounding box center [535, 122] width 270 height 219
click at [469, 171] on div "if evilstone : pos = evilstone . pos if pos . x == 34 : # == means "is equal to…" at bounding box center [535, 122] width 270 height 219
click at [487, 167] on div "if evilstone : pos = evilstone . pos if pos . x == 34 : # == means "is equal to…" at bounding box center [535, 122] width 270 height 219
click at [478, 145] on div "if evilstone : pos = evilstone . pos if pos . x == 34 : # == means "is equal to…" at bounding box center [535, 122] width 270 height 219
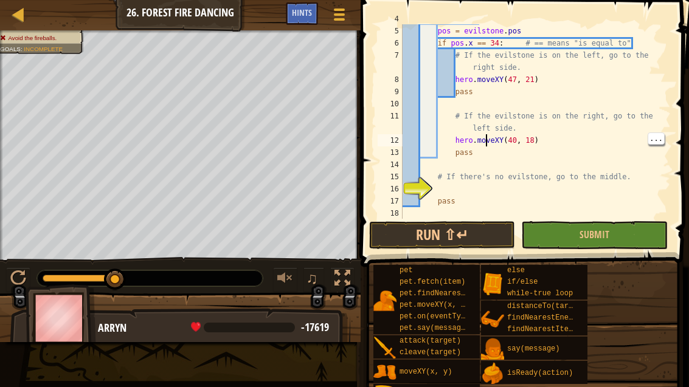
click at [487, 141] on div "if evilstone : pos = evilstone . pos if pos . x == 34 : # == means "is equal to…" at bounding box center [535, 122] width 270 height 219
click at [484, 140] on div "if evilstone : pos = evilstone . pos if pos . x == 34 : # == means "is equal to…" at bounding box center [535, 122] width 270 height 219
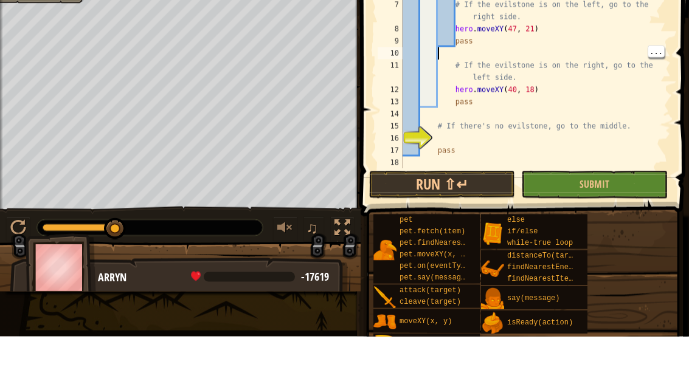
click at [496, 55] on div "if evilstone : pos = evilstone . pos if pos . x == 34 : # == means "is equal to…" at bounding box center [535, 122] width 270 height 219
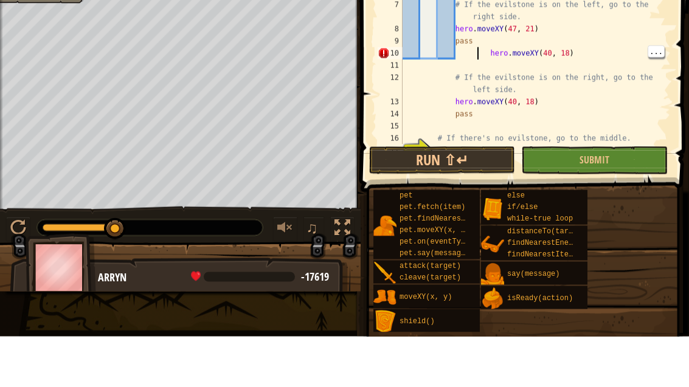
click at [477, 52] on div "if evilstone : pos = evilstone . pos if pos . x == 34 : # == means "is equal to…" at bounding box center [535, 110] width 270 height 194
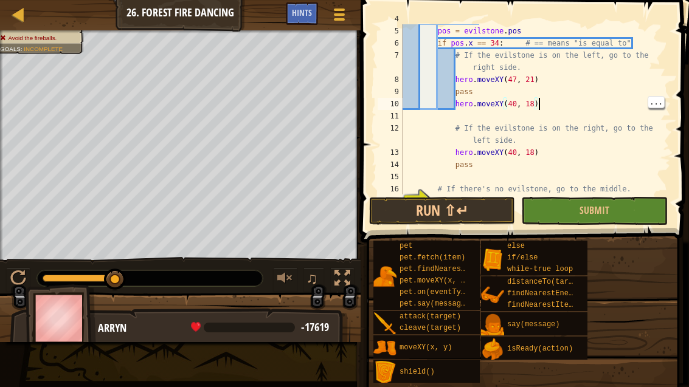
click at [539, 102] on div "if evilstone : pos = evilstone . pos if pos . x == 34 : # == means "is equal to…" at bounding box center [535, 110] width 270 height 194
click at [534, 102] on div "if evilstone : pos = evilstone . pos if pos . x == 34 : # == means "is equal to…" at bounding box center [535, 110] width 270 height 194
click at [509, 101] on div "if evilstone : pos = evilstone . pos if pos . x == 34 : # == means "is equal to…" at bounding box center [535, 110] width 270 height 194
click at [520, 104] on div "if evilstone : pos = evilstone . pos if pos . x == 34 : # == means "is equal to…" at bounding box center [535, 110] width 270 height 194
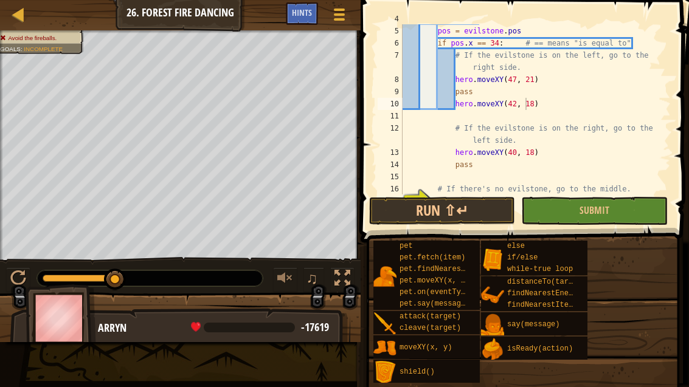
click at [483, 206] on button "Run ⇧↵" at bounding box center [442, 211] width 146 height 28
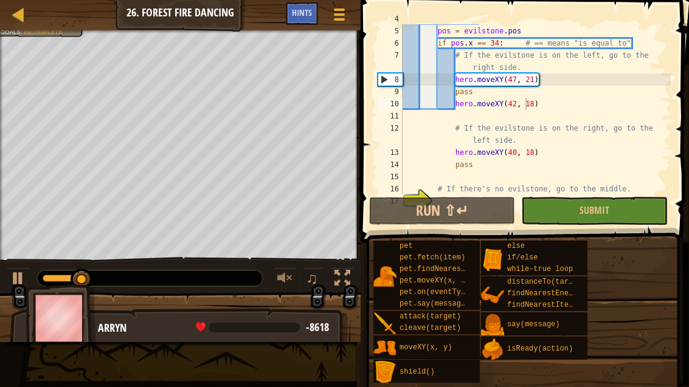
click at [603, 208] on span "Submit" at bounding box center [594, 210] width 30 height 13
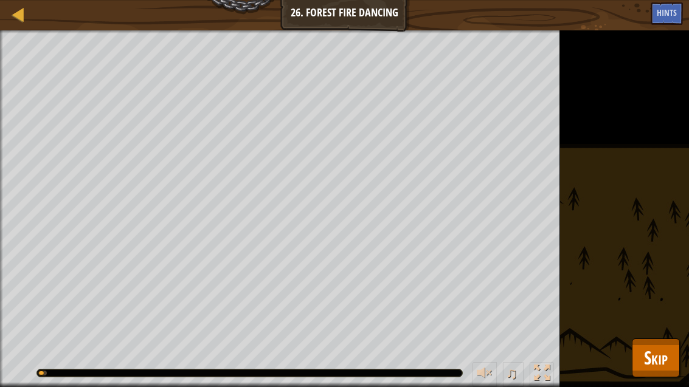
click at [651, 360] on span "Skip" at bounding box center [656, 357] width 24 height 25
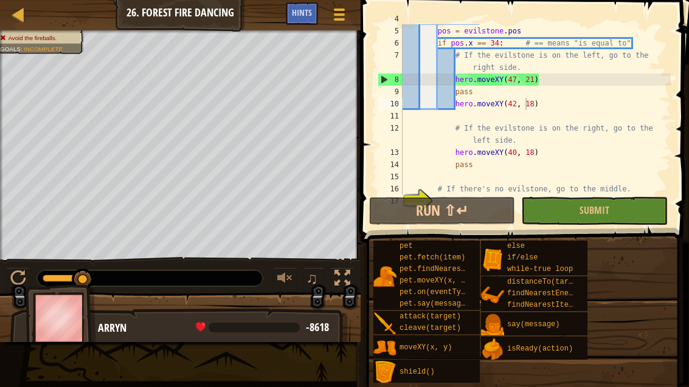
click at [453, 211] on button "Run ⇧↵" at bounding box center [442, 211] width 146 height 28
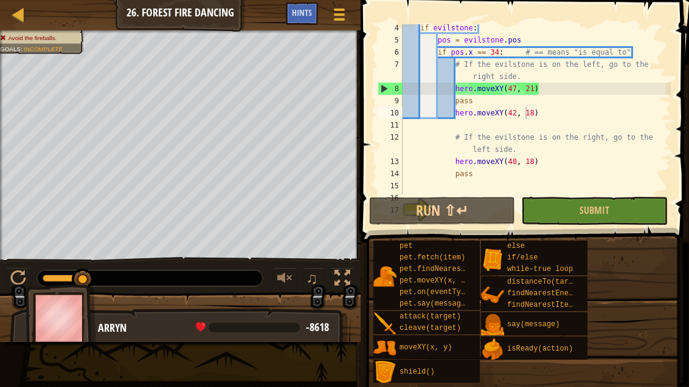
scroll to position [47, 0]
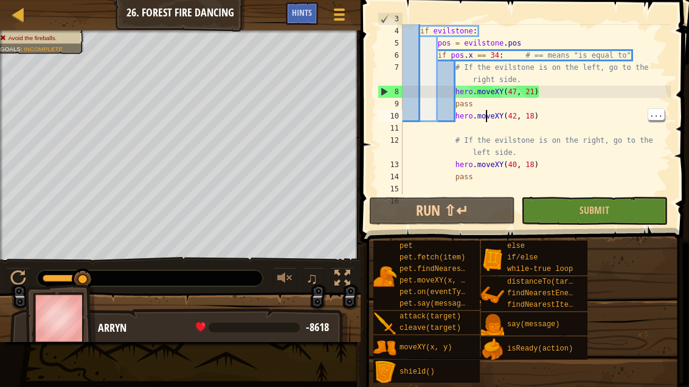
click at [498, 114] on div "evilstone = hero . findNearestItem ( ) if evilstone : pos = evilstone . pos if …" at bounding box center [535, 110] width 270 height 194
click at [495, 112] on div "evilstone = hero . findNearestItem ( ) if evilstone : pos = evilstone . pos if …" at bounding box center [535, 110] width 270 height 194
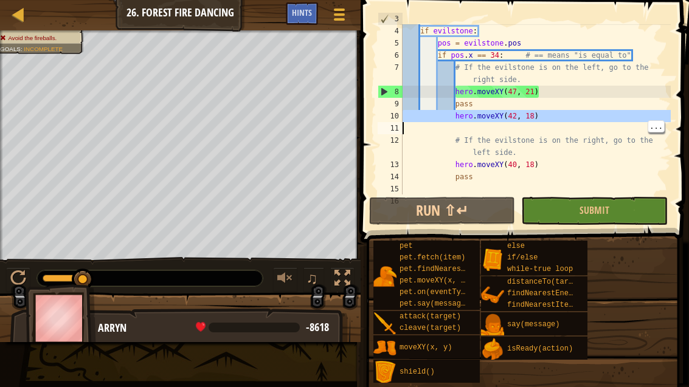
type textarea "abcde fg"
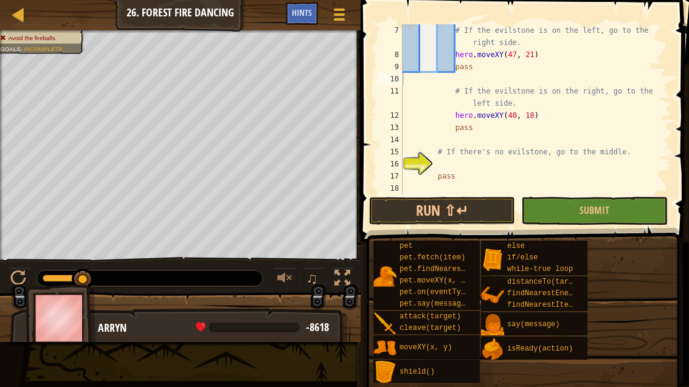
scroll to position [85, 0]
click at [496, 142] on div "# If the evilstone is on the left, go to the right side. hero . moveXY ( 47 , 2…" at bounding box center [535, 127] width 270 height 207
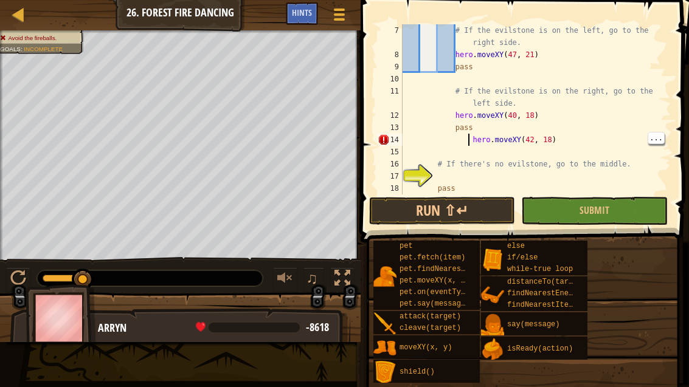
click at [464, 142] on div "# If the evilstone is on the left, go to the right side. hero . moveXY ( 47 , 2…" at bounding box center [535, 127] width 270 height 207
click at [440, 144] on div "# If the evilstone is on the left, go to the right side. hero . moveXY ( 47 , 2…" at bounding box center [535, 127] width 270 height 207
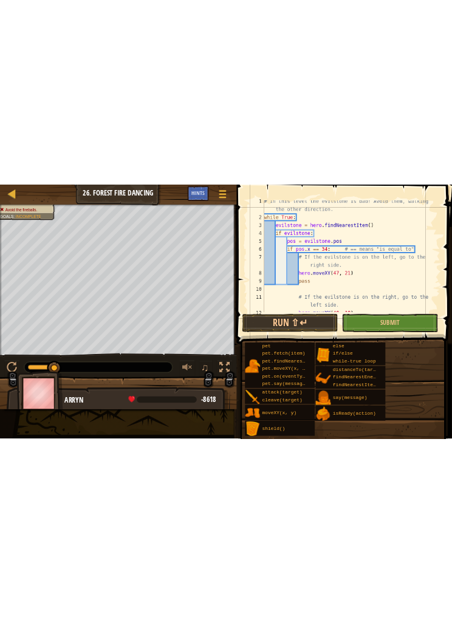
scroll to position [97, 0]
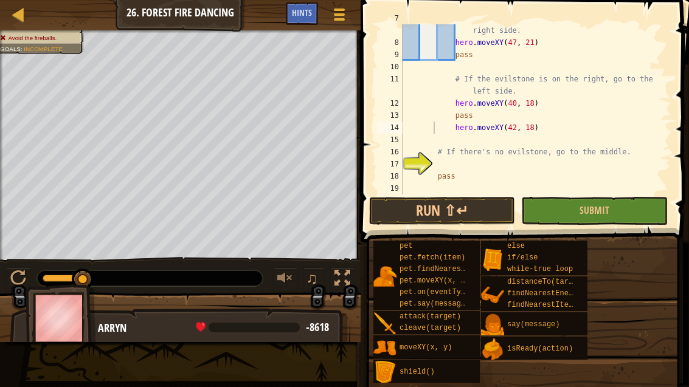
click at [493, 213] on button "Run ⇧↵" at bounding box center [442, 211] width 146 height 28
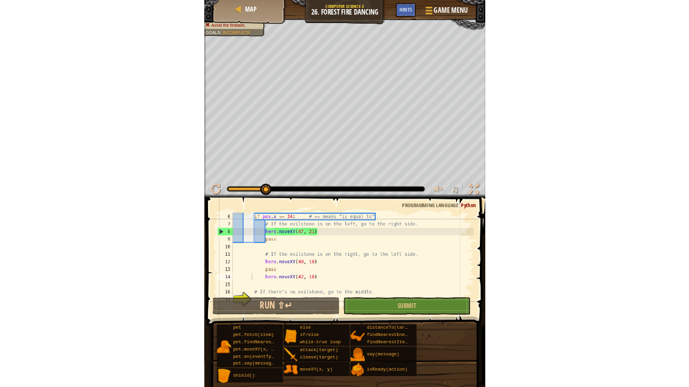
scroll to position [73, 0]
